Goal: Task Accomplishment & Management: Manage account settings

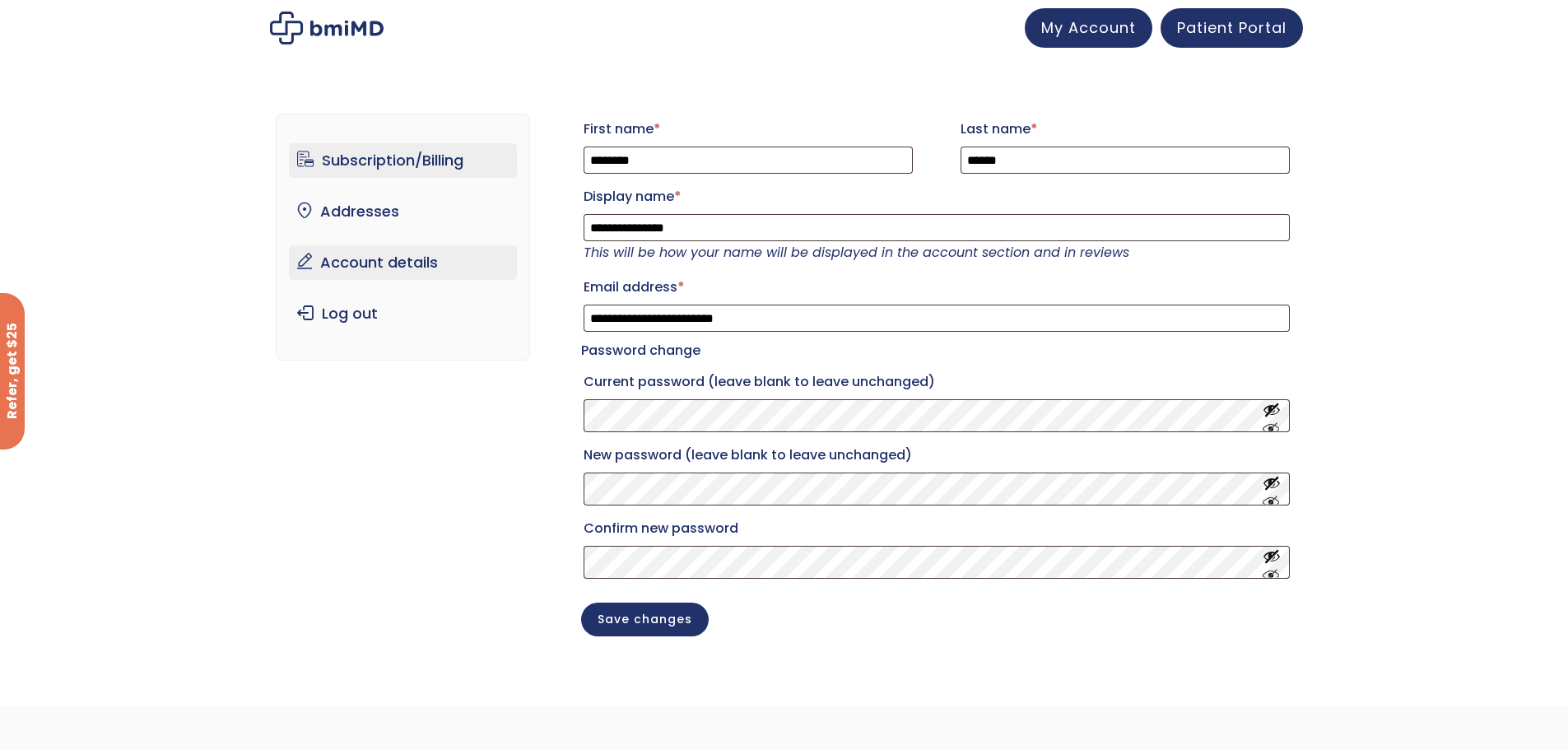
click at [382, 161] on link "Subscription/Billing" at bounding box center [403, 161] width 228 height 35
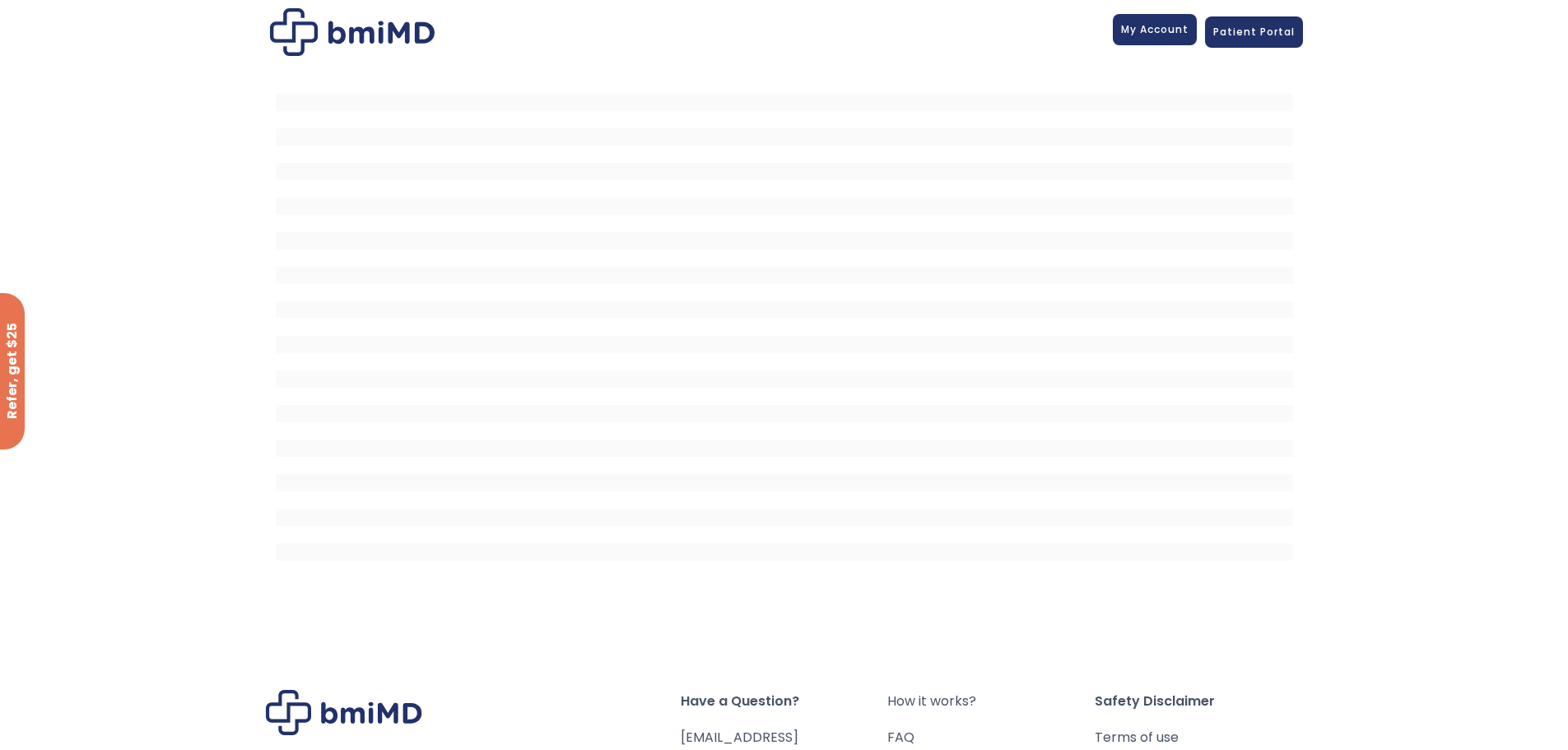
click at [1170, 31] on span "My Account" at bounding box center [1154, 29] width 67 height 14
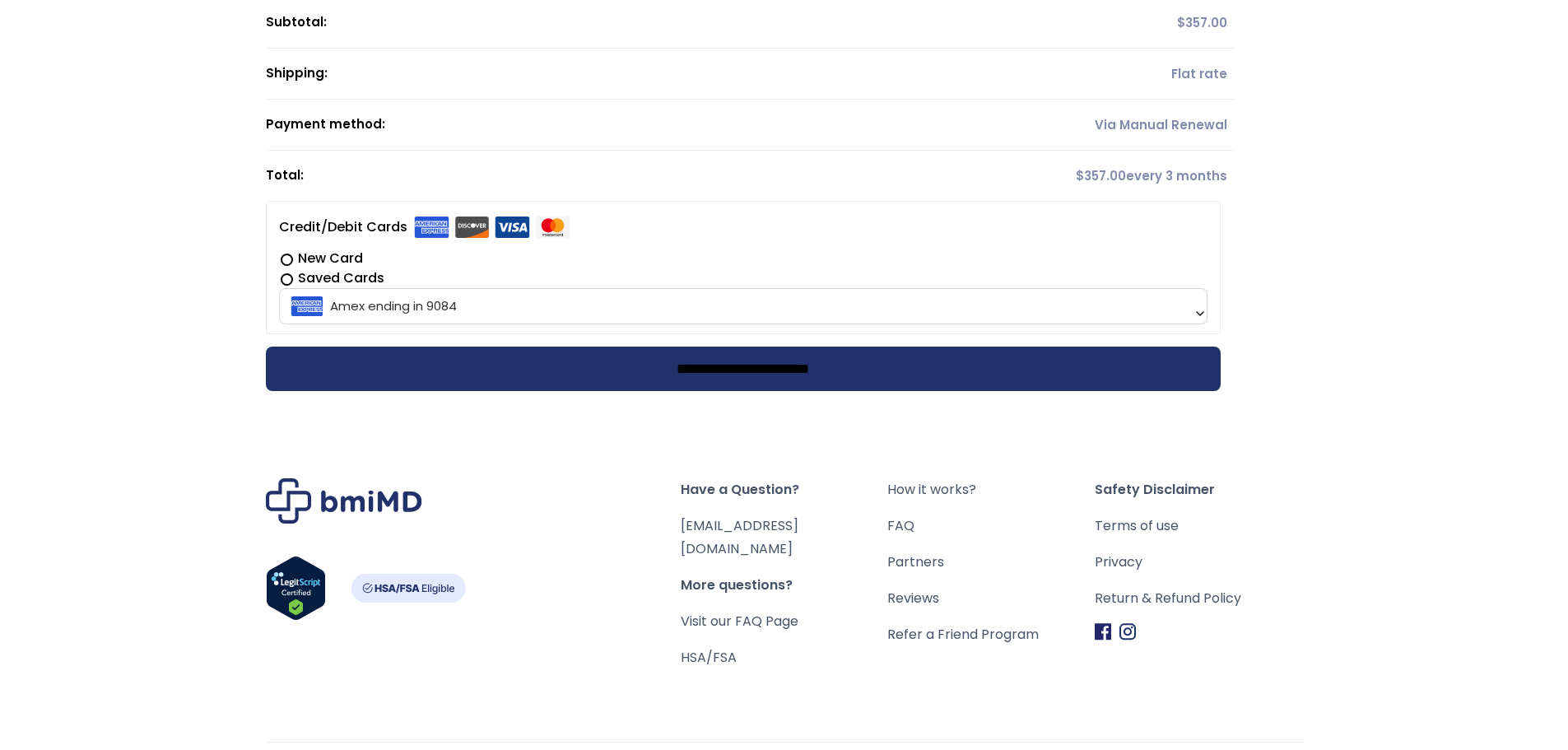
scroll to position [247, 0]
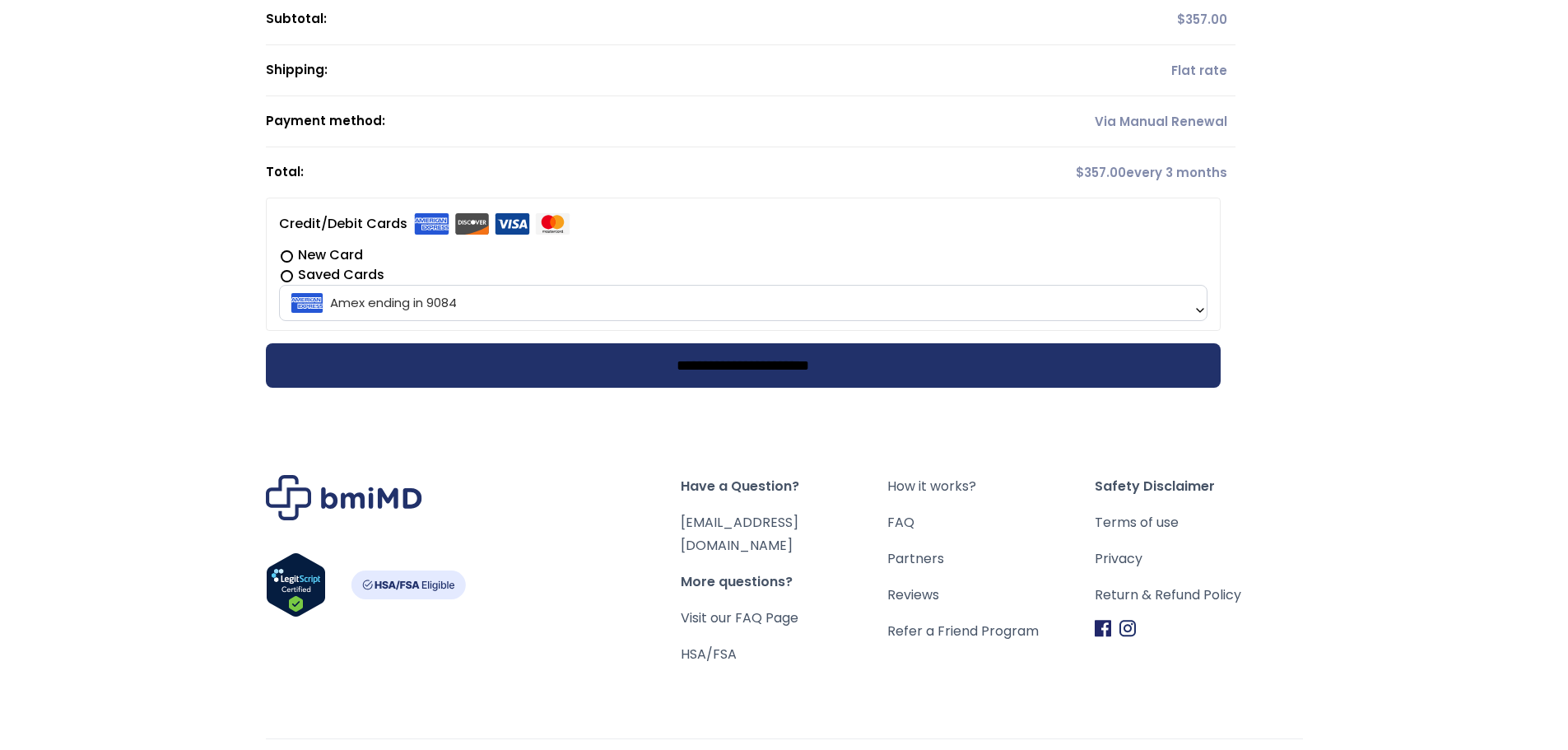
click at [736, 369] on input "**********" at bounding box center [742, 366] width 954 height 45
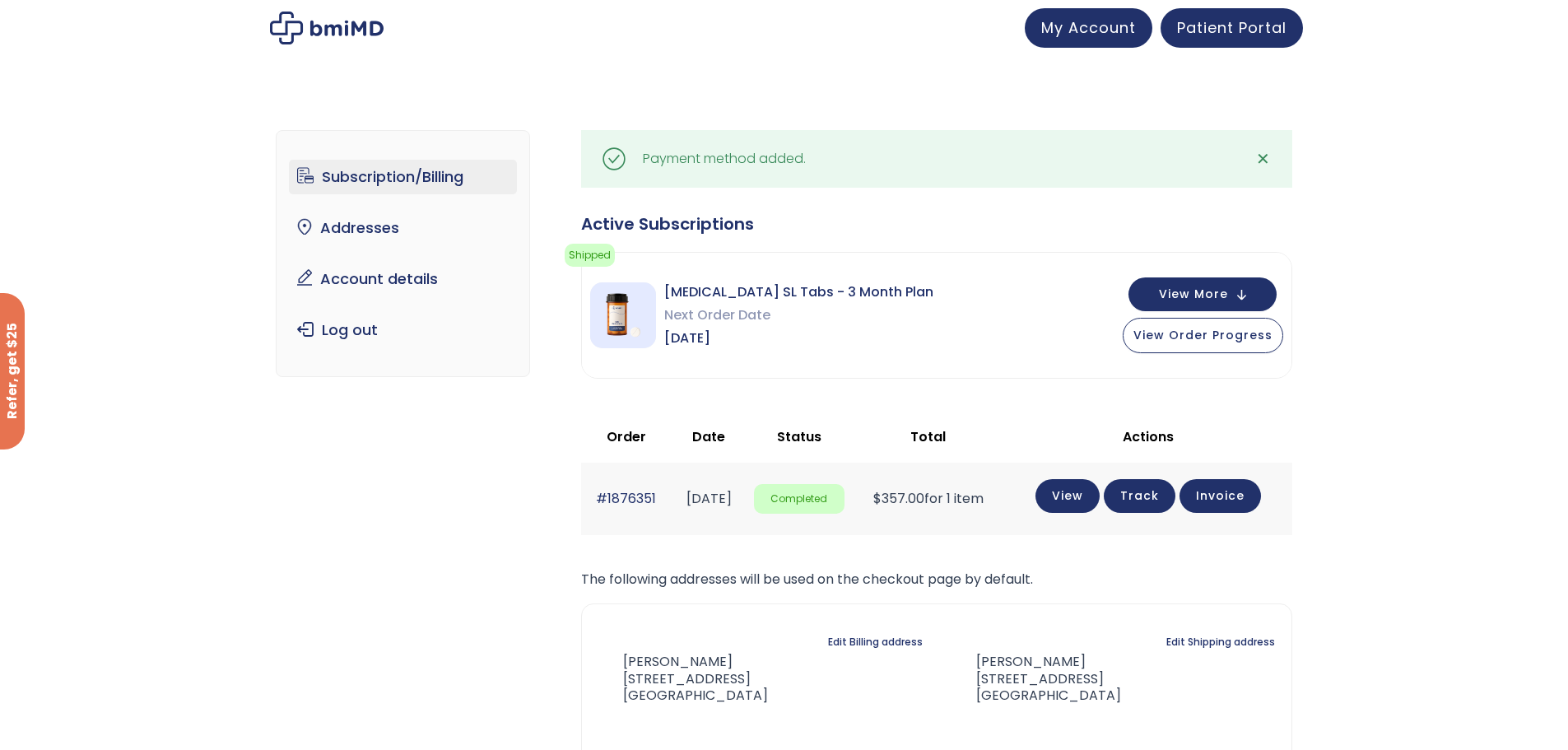
scroll to position [83, 0]
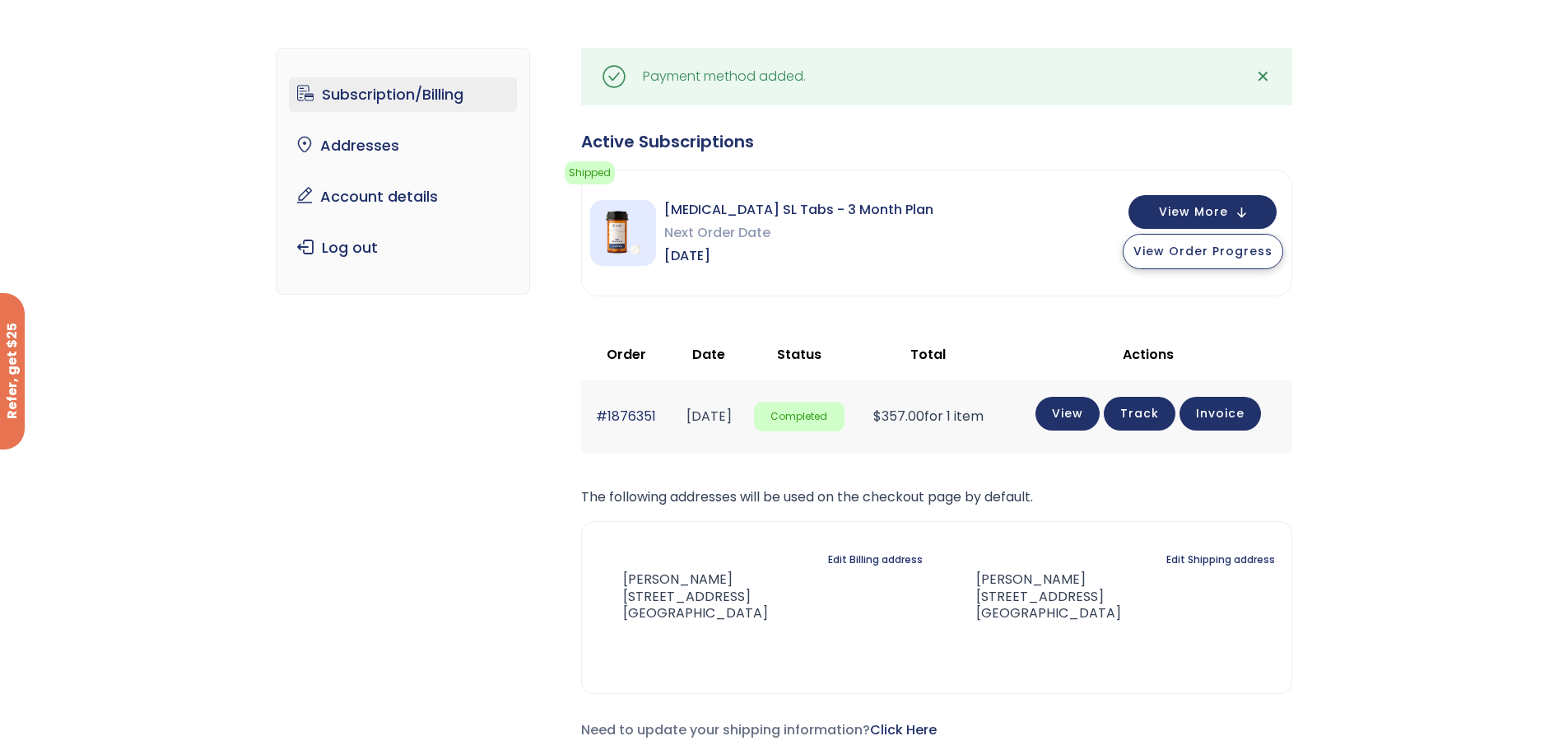
click at [1199, 248] on span "View Order Progress" at bounding box center [1202, 251] width 139 height 17
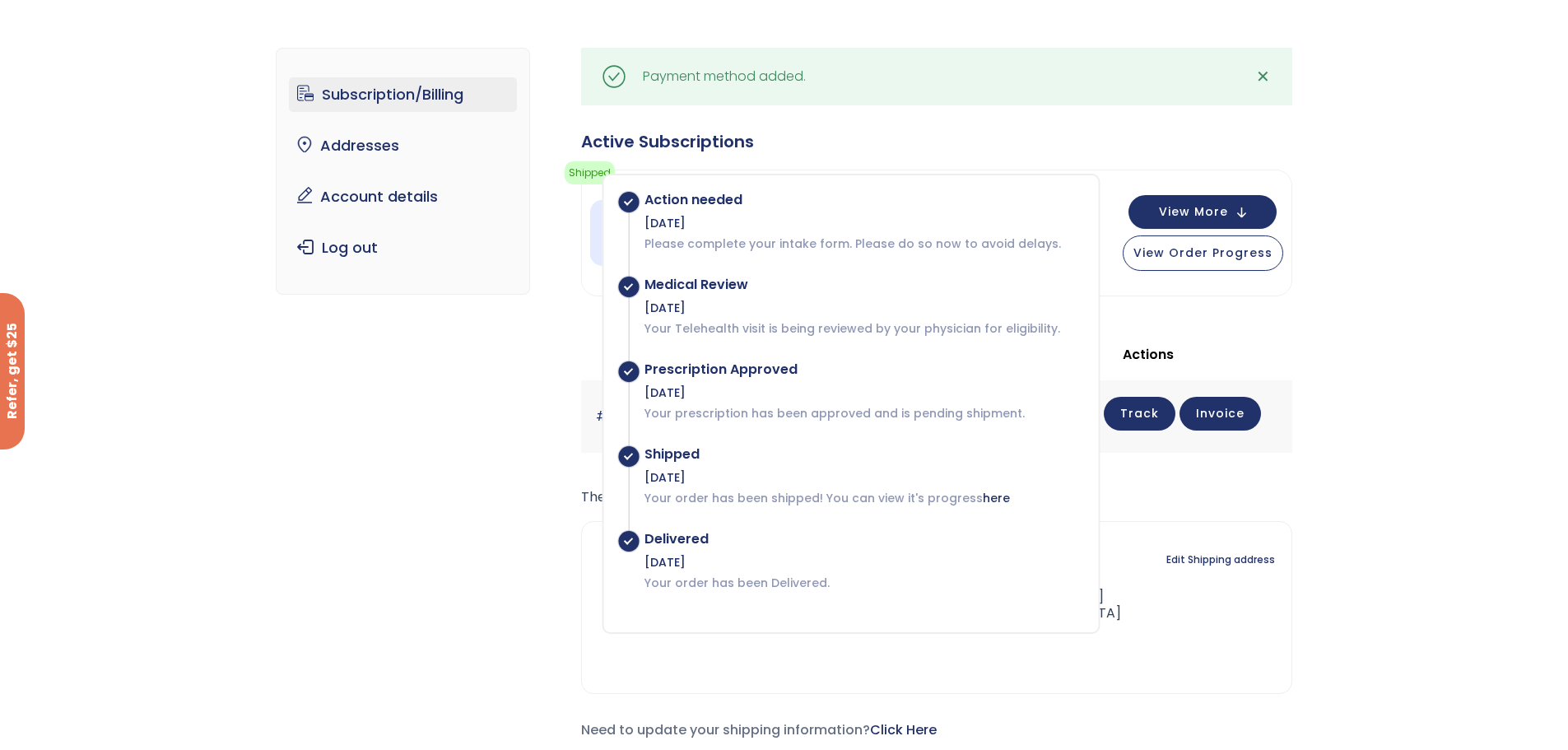
click at [1522, 303] on div "Subscription/Billing bmiRewards Addresses Account details Submit a Review Log o…" at bounding box center [784, 407] width 1568 height 784
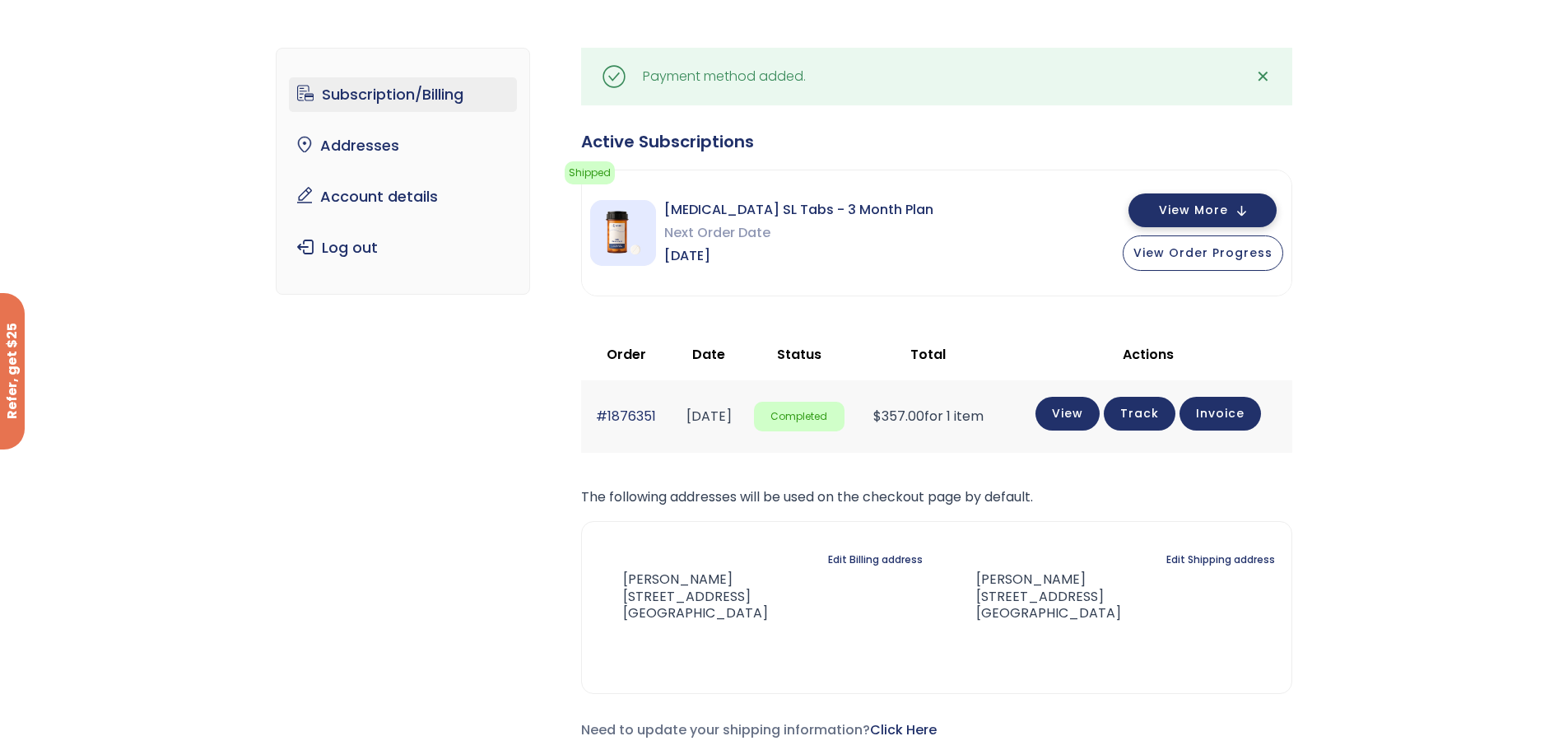
click at [1202, 211] on span "View More" at bounding box center [1193, 210] width 69 height 11
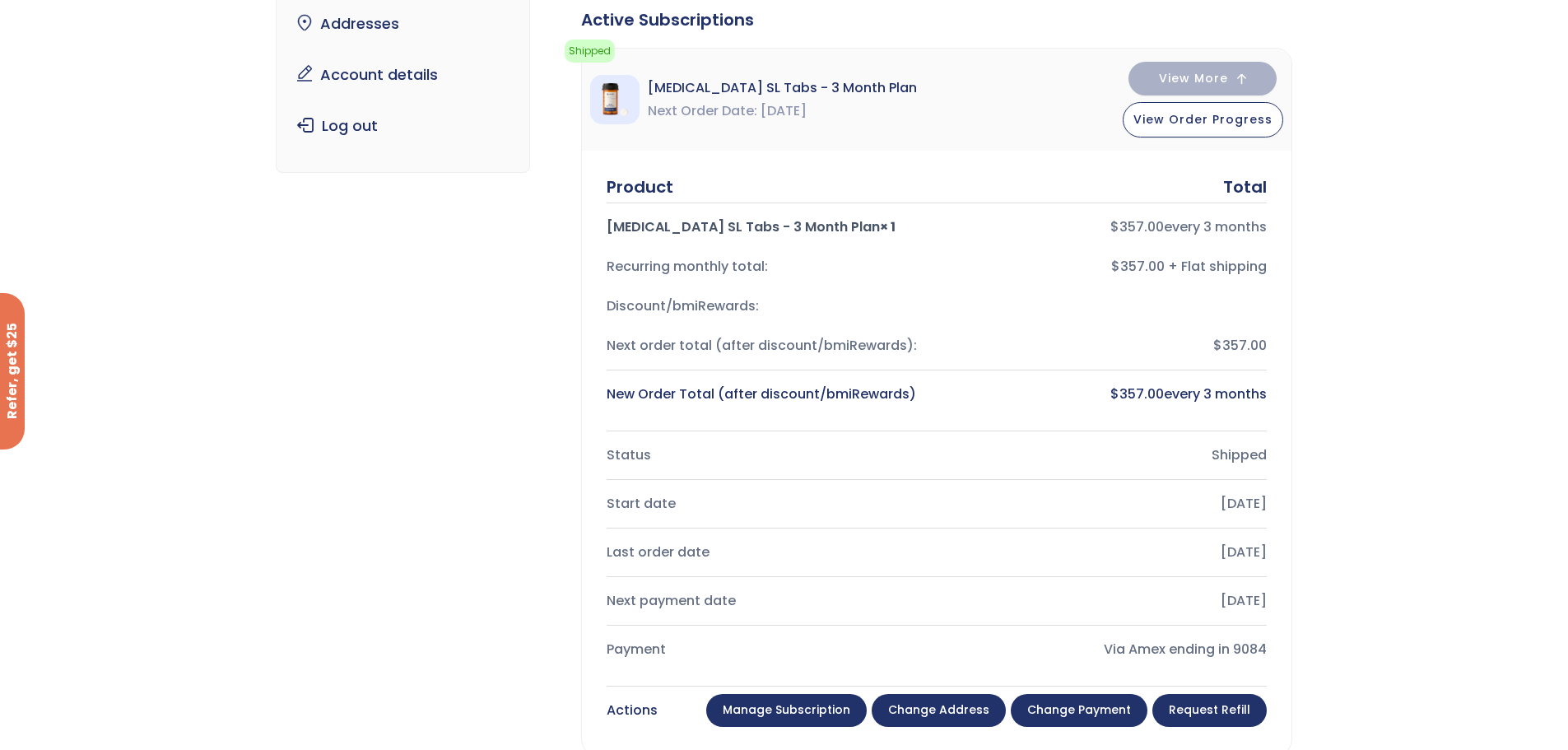
scroll to position [247, 0]
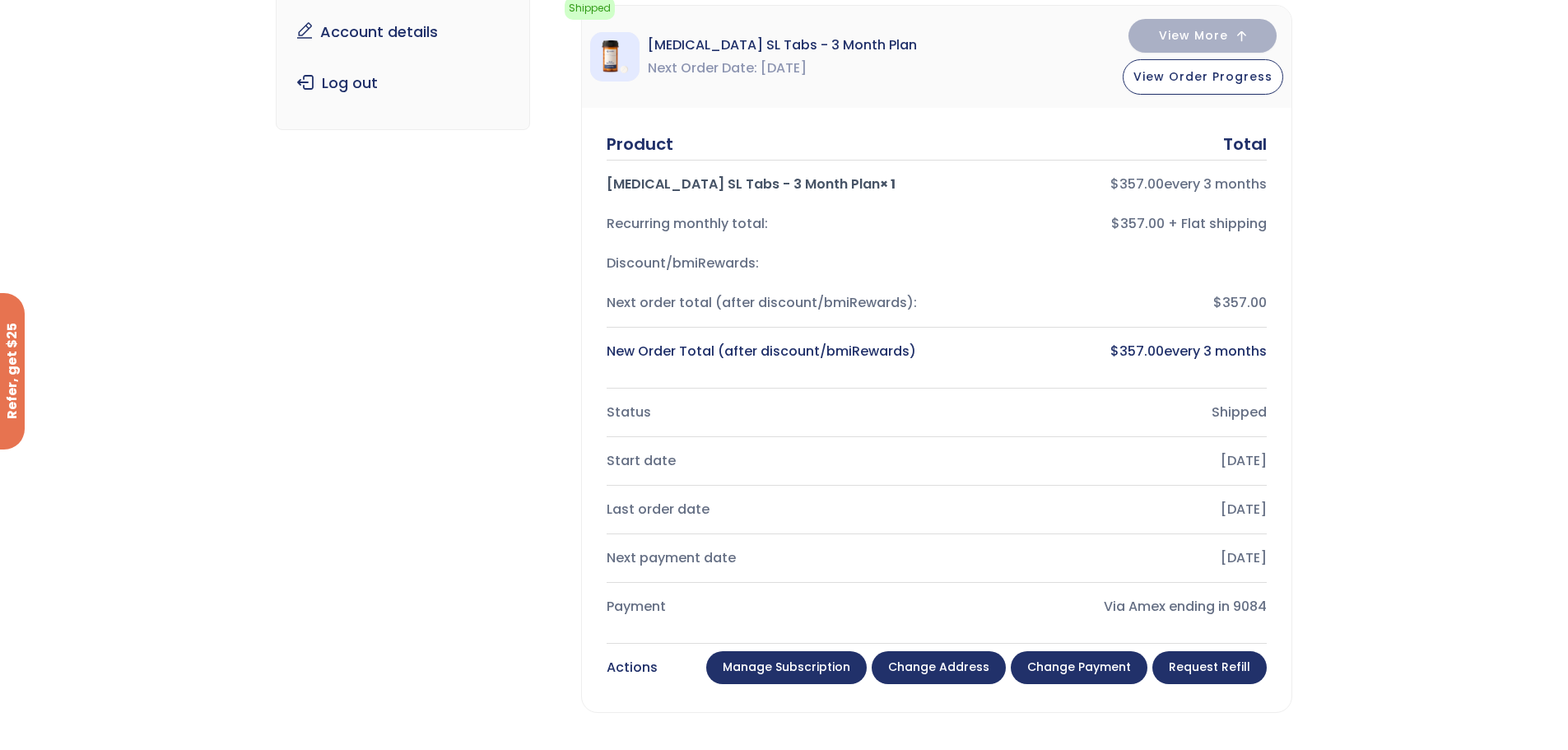
click at [808, 661] on link "Manage Subscription" at bounding box center [786, 667] width 160 height 33
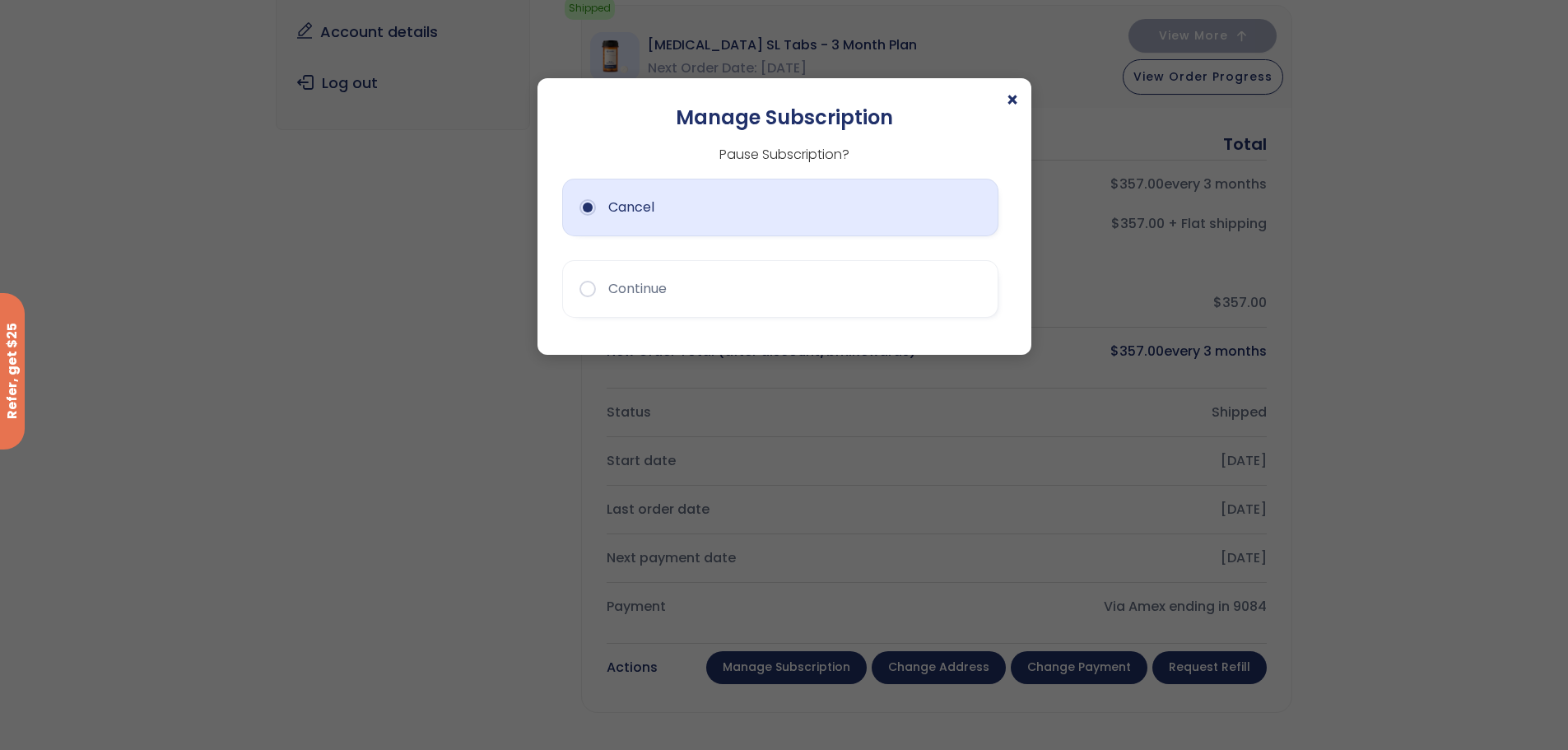
click at [679, 195] on button "Cancel" at bounding box center [780, 207] width 436 height 57
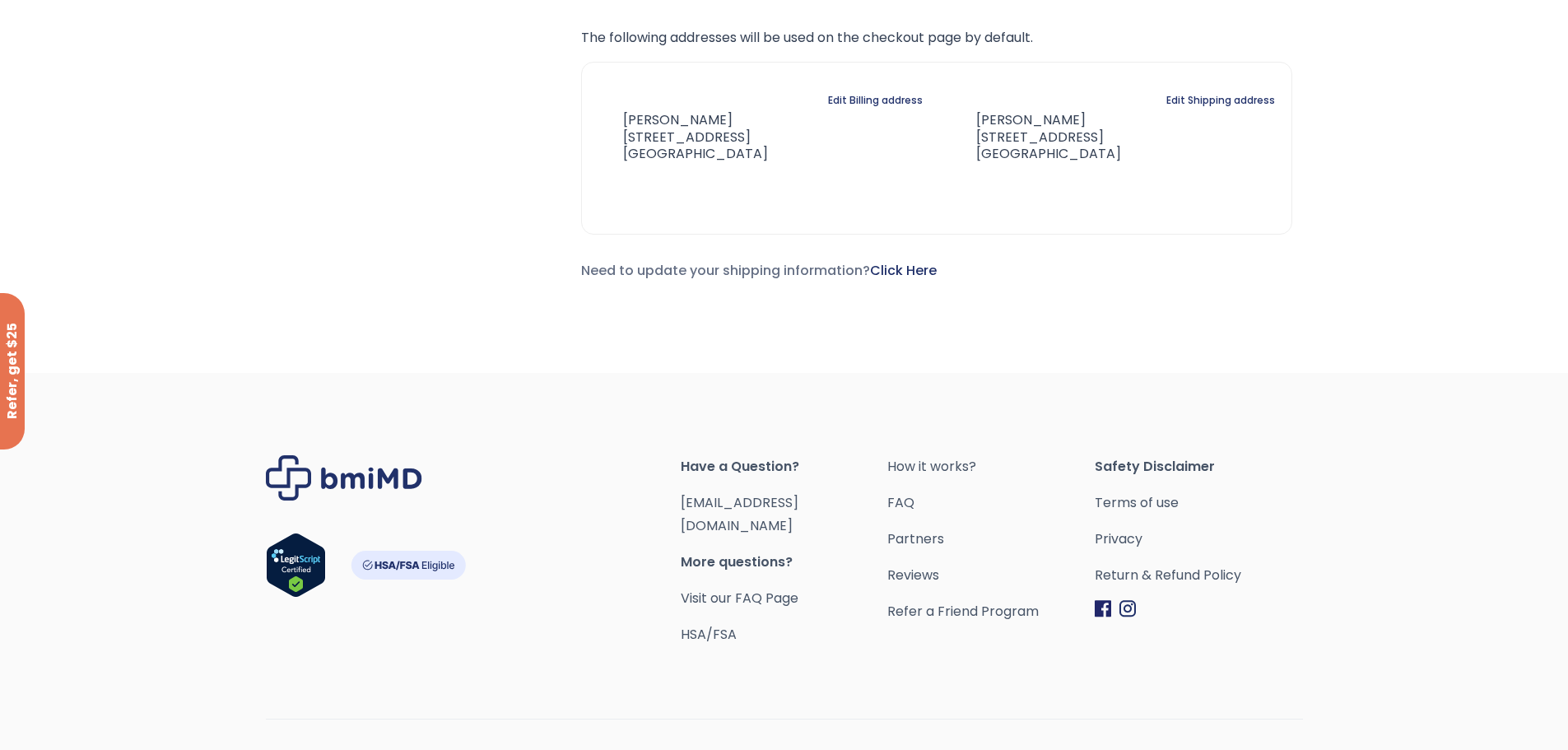
scroll to position [1140, 0]
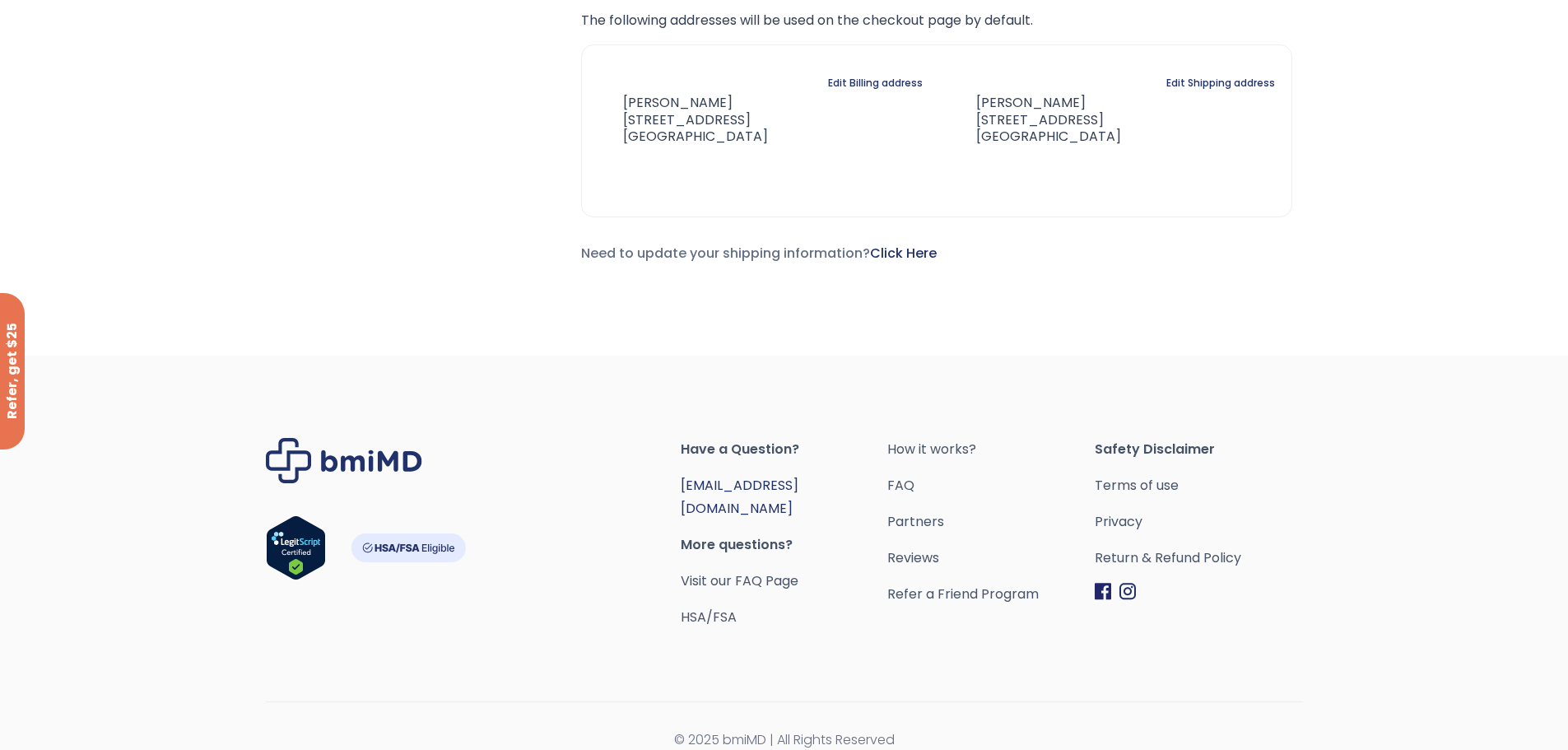
click at [758, 487] on link "[EMAIL_ADDRESS][DOMAIN_NAME]" at bounding box center [739, 496] width 118 height 42
drag, startPoint x: 819, startPoint y: 491, endPoint x: 681, endPoint y: 490, distance: 138.0
click at [681, 490] on span "[EMAIL_ADDRESS][DOMAIN_NAME]" at bounding box center [784, 496] width 207 height 46
copy link "[EMAIL_ADDRESS][DOMAIN_NAME]"
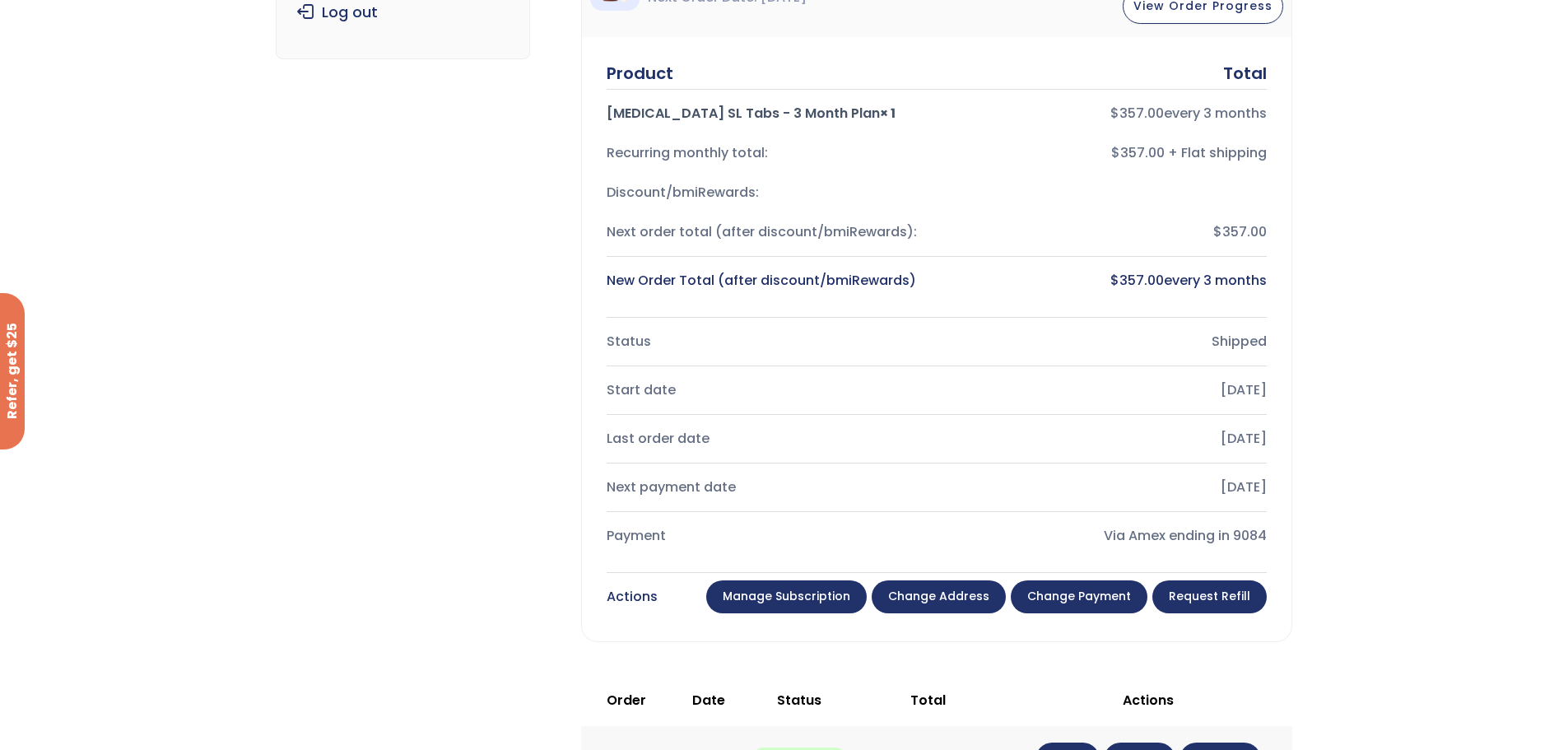
scroll to position [317, 0]
drag, startPoint x: 1185, startPoint y: 485, endPoint x: 1280, endPoint y: 485, distance: 95.0
click at [1280, 485] on div "Product Total [MEDICAL_DATA] SL Tabs - 3 Month Plan × 1 $ 357.00 every 3 months…" at bounding box center [936, 339] width 709 height 604
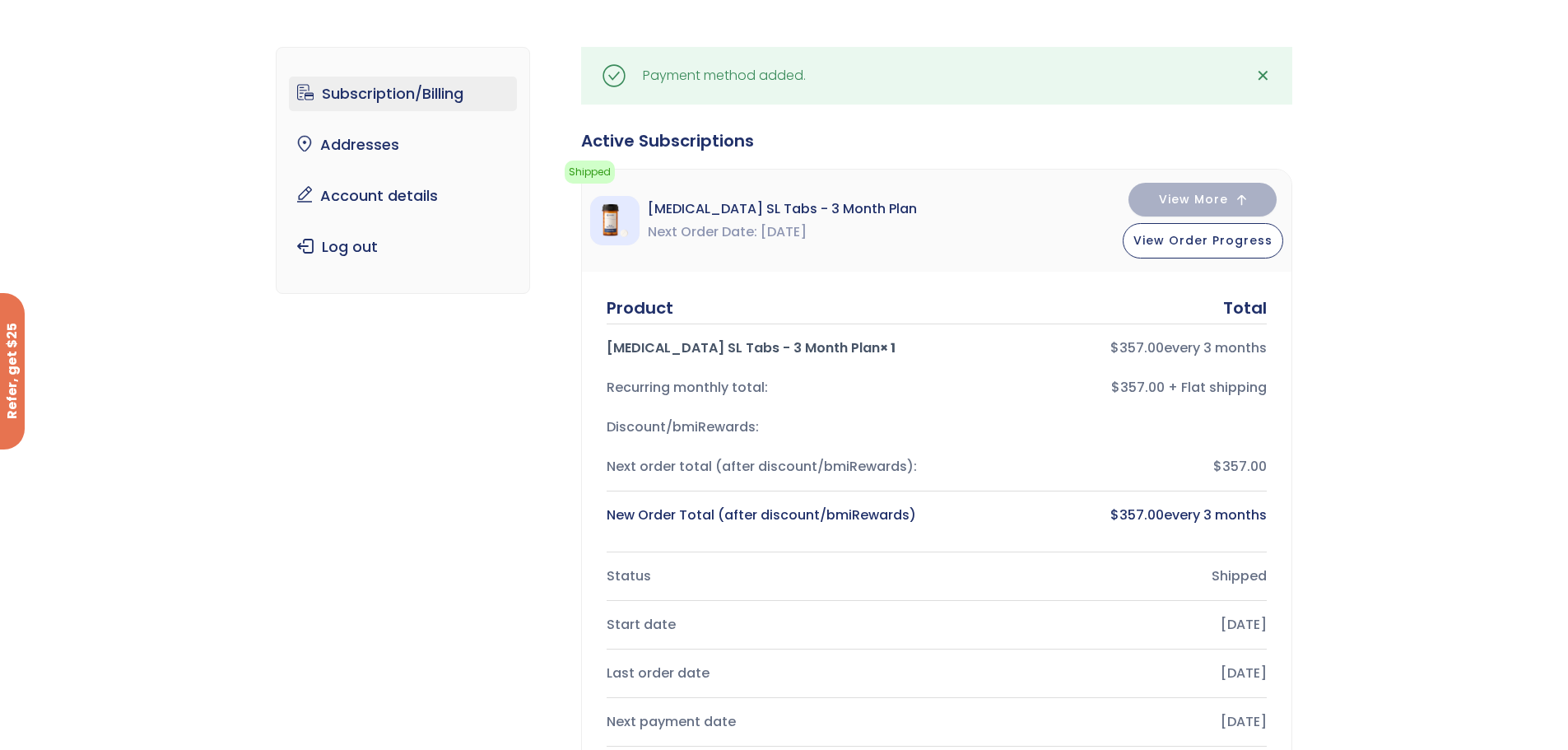
scroll to position [70, 0]
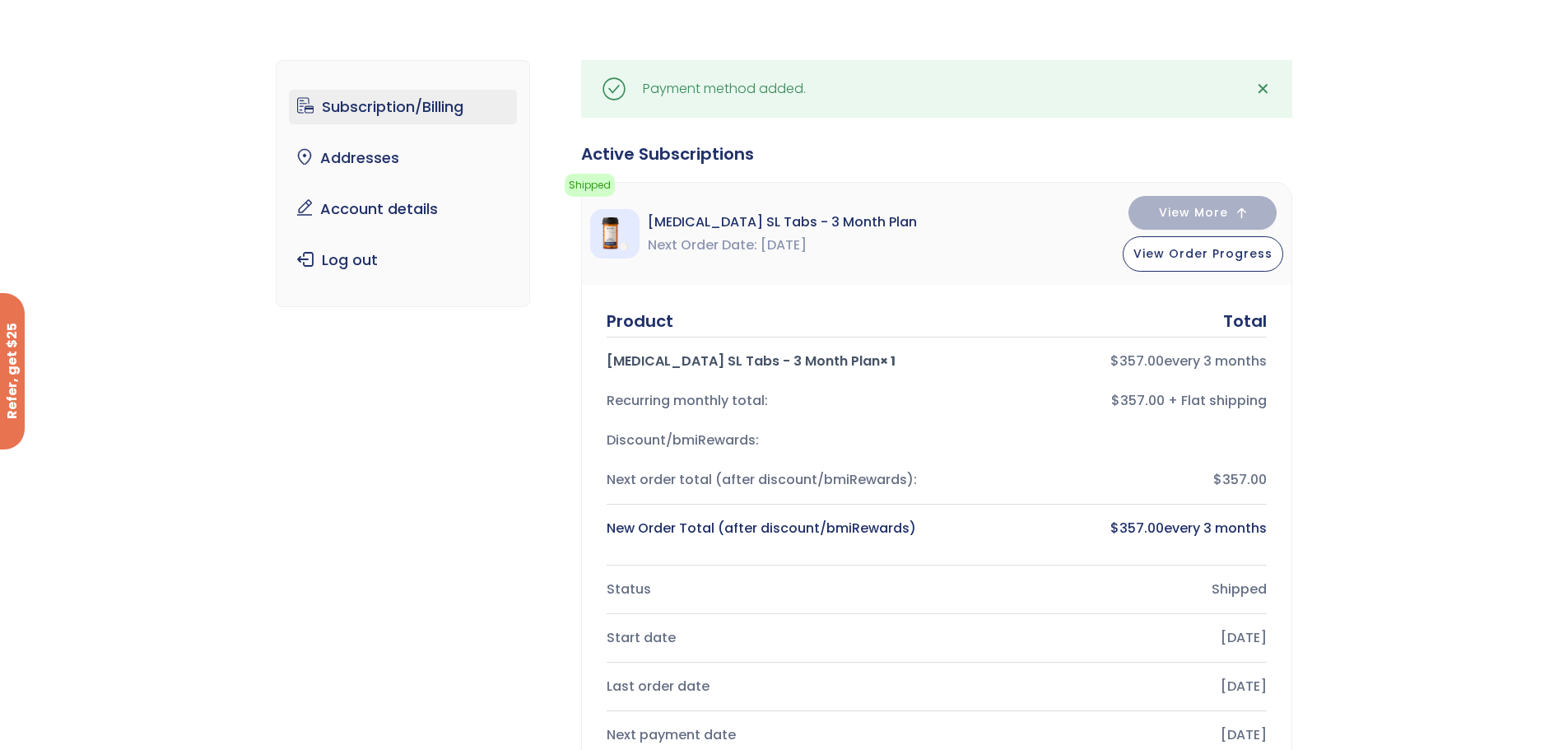
click at [1442, 252] on div "Subscription/Billing bmiRewards Addresses Account details Submit a Review Log o…" at bounding box center [784, 709] width 1568 height 1365
